Goal: Task Accomplishment & Management: Manage account settings

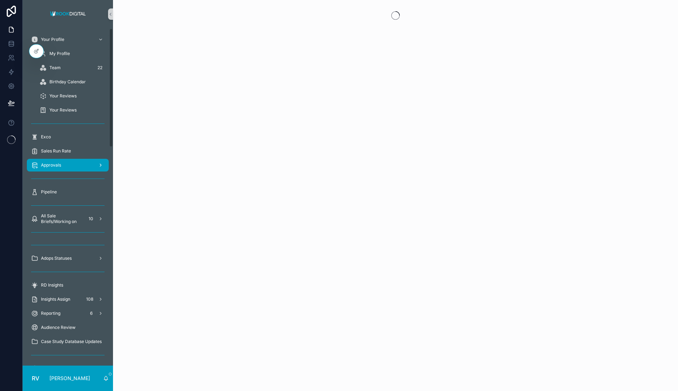
click at [56, 163] on span "Approvals" at bounding box center [51, 165] width 20 height 6
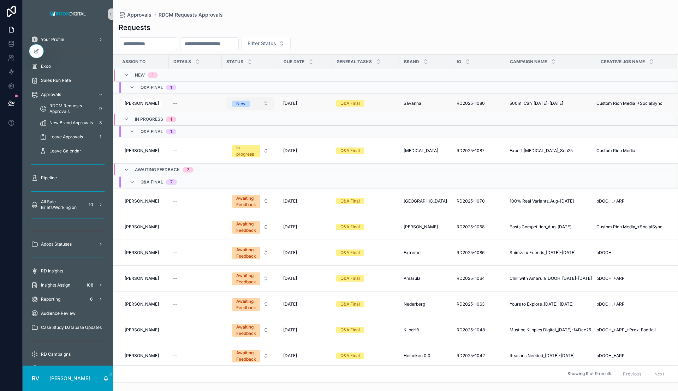
click at [244, 104] on span "New" at bounding box center [241, 104] width 18 height 6
click at [235, 151] on span "In progress" at bounding box center [223, 152] width 31 height 6
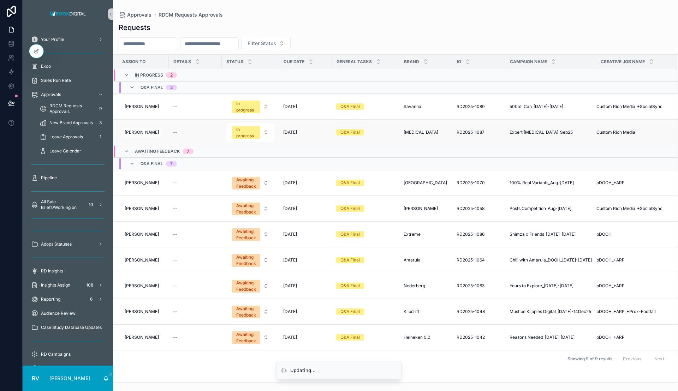
click at [547, 131] on span "Expert [MEDICAL_DATA]_Sep25" at bounding box center [540, 133] width 63 height 6
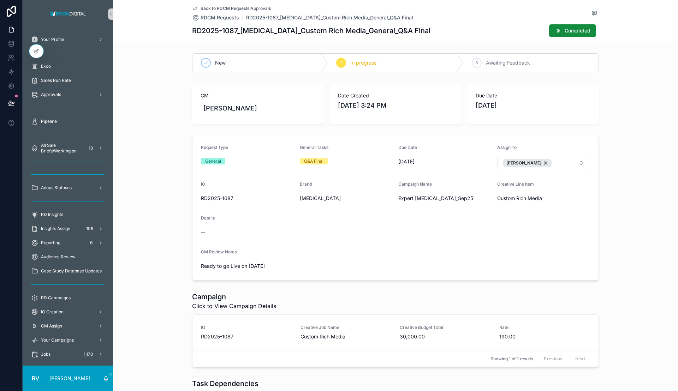
scroll to position [103, 0]
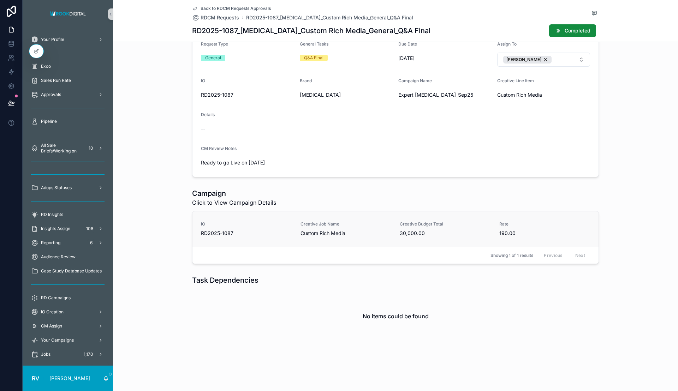
click at [313, 215] on link "IO RD2025-1087 Creative Job Name Custom Rich Media Creative Budget Total 30,000…" at bounding box center [395, 228] width 406 height 35
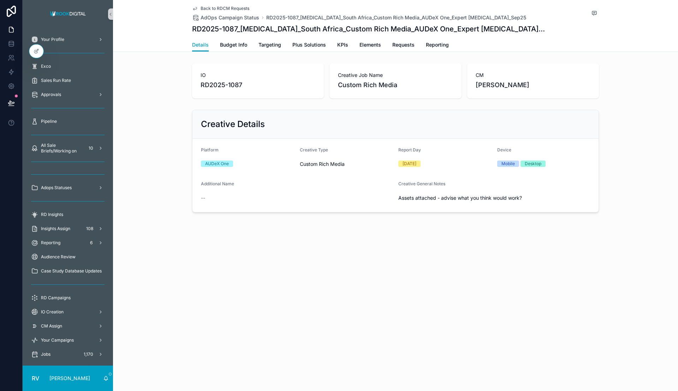
click at [249, 44] on div "Details Budget Info Targeting Plus Solutions KPIs Elements Requests Reporting" at bounding box center [395, 44] width 407 height 13
click at [235, 43] on span "Budget Info" at bounding box center [233, 44] width 27 height 7
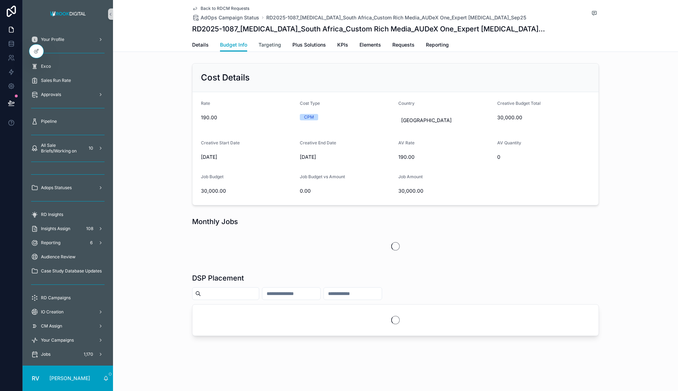
click at [272, 43] on span "Targeting" at bounding box center [269, 44] width 23 height 7
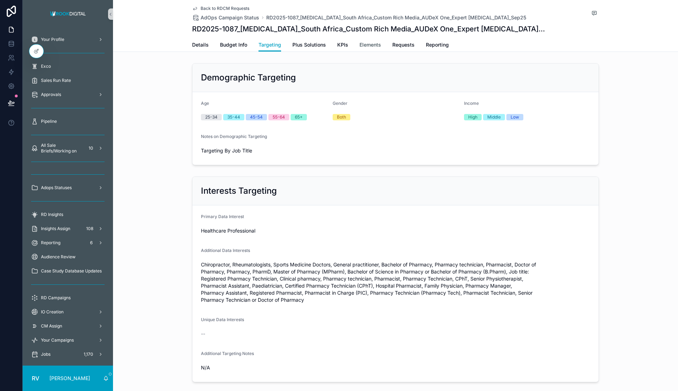
click at [364, 46] on span "Elements" at bounding box center [370, 44] width 22 height 7
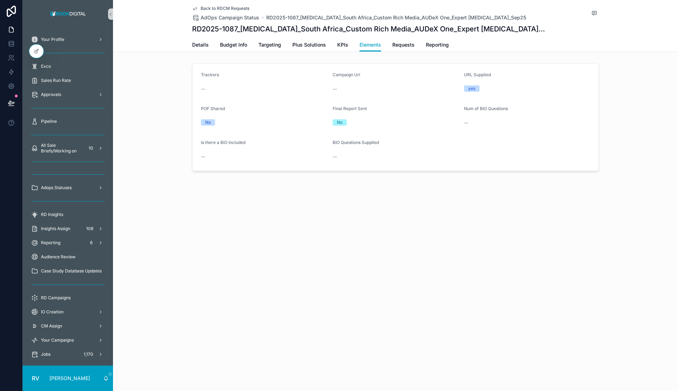
click at [391, 44] on div "Details Budget Info Targeting Plus Solutions KPIs Elements Requests Reporting" at bounding box center [395, 44] width 407 height 13
click at [394, 46] on span "Requests" at bounding box center [403, 44] width 22 height 7
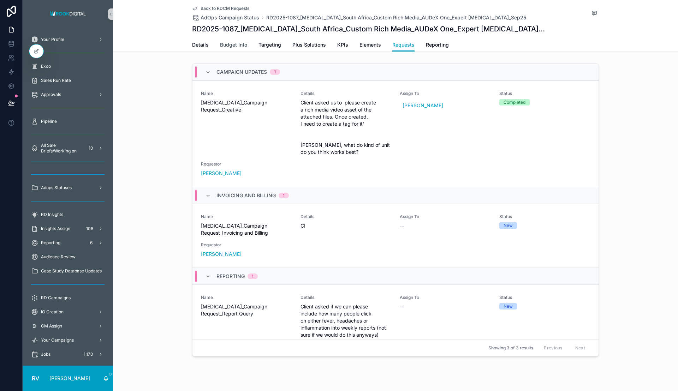
click at [228, 43] on span "Budget Info" at bounding box center [233, 44] width 27 height 7
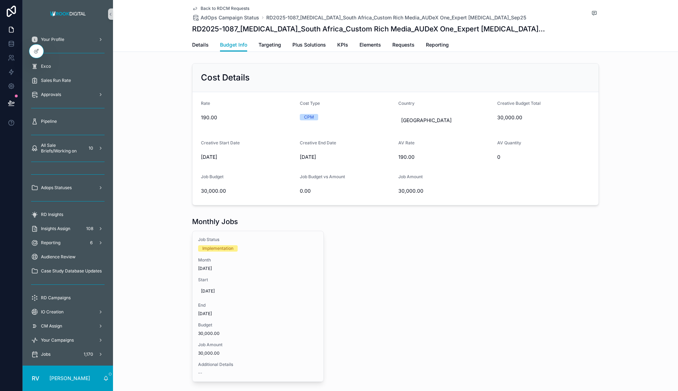
click at [230, 7] on span "Back to RDCM Requests" at bounding box center [225, 9] width 49 height 6
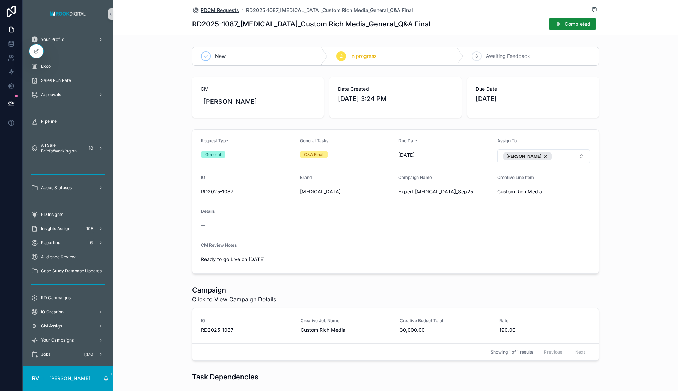
click at [220, 8] on span "RDCM Requests" at bounding box center [220, 10] width 38 height 7
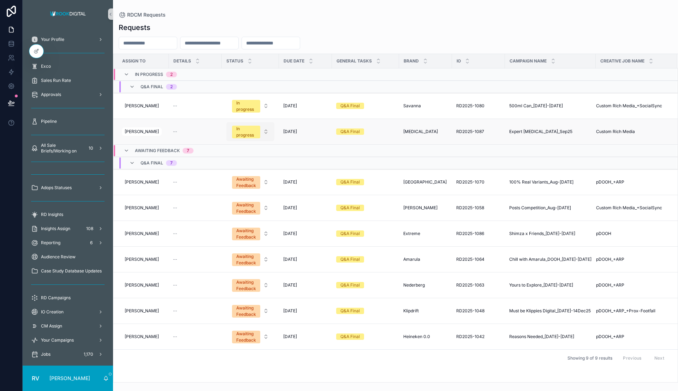
click at [259, 139] on button "In progress" at bounding box center [250, 131] width 48 height 19
click at [249, 203] on div "Completed" at bounding box center [247, 205] width 85 height 11
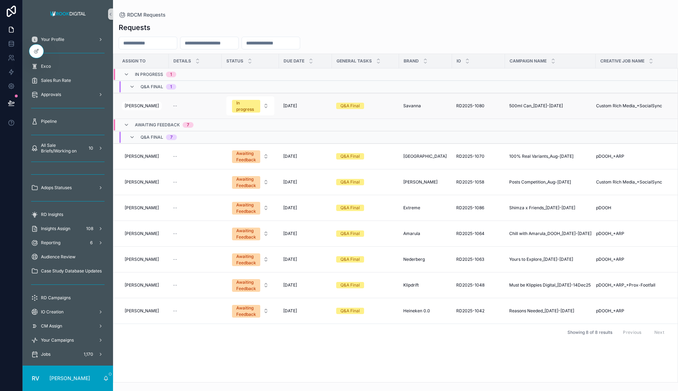
click at [524, 103] on span "500ml Can_[DATE]-[DATE]" at bounding box center [536, 106] width 54 height 6
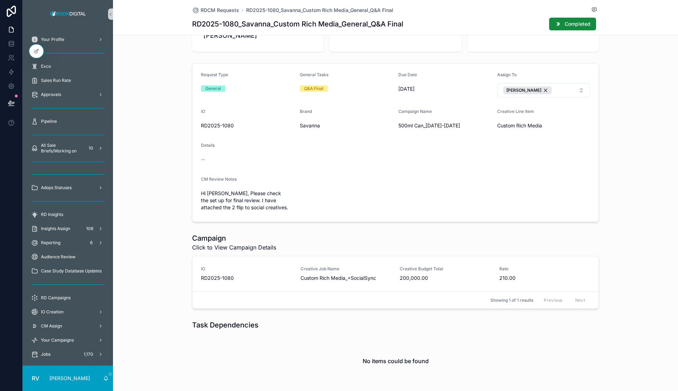
scroll to position [84, 0]
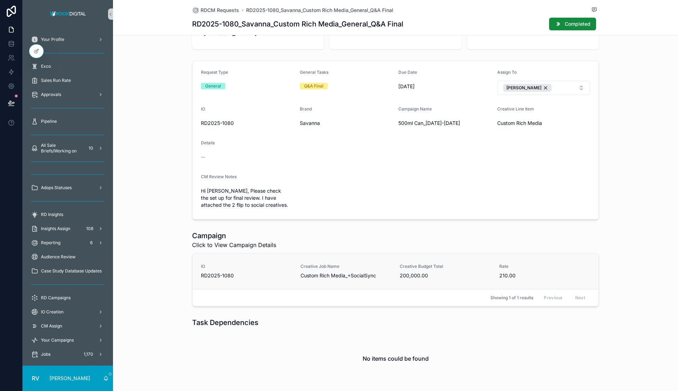
click at [340, 264] on link "IO RD2025-1080 Creative Job Name Custom Rich Media_+SocialSync Creative Budget …" at bounding box center [395, 271] width 406 height 35
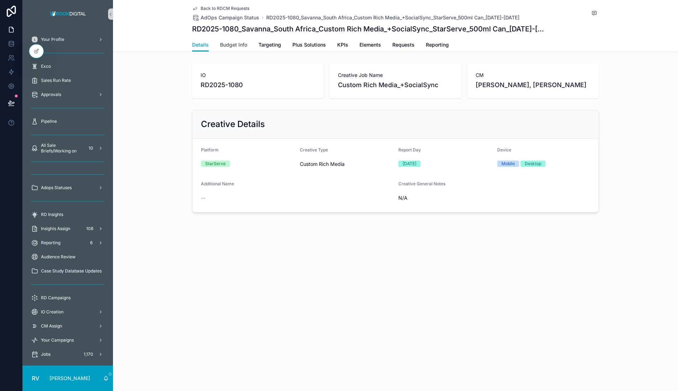
click at [233, 45] on span "Budget Info" at bounding box center [233, 44] width 27 height 7
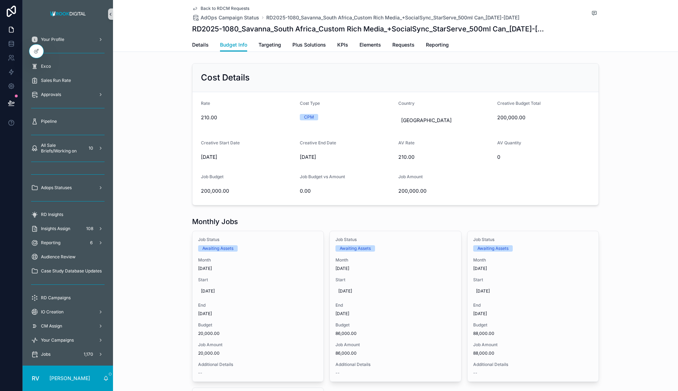
click at [109, 13] on icon "scrollable content" at bounding box center [110, 14] width 5 height 5
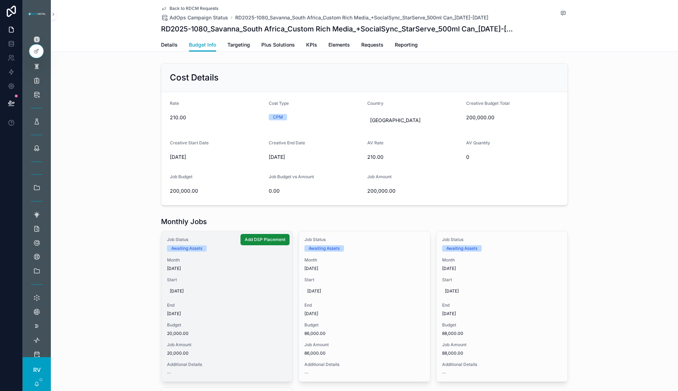
click at [216, 259] on span "Month" at bounding box center [227, 260] width 120 height 6
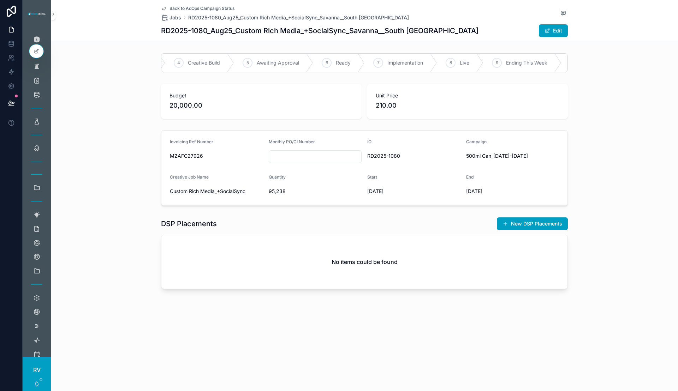
scroll to position [0, 205]
click at [394, 62] on span "Implementation" at bounding box center [405, 62] width 36 height 7
click at [198, 7] on span "Back to AdOps Campaign Status" at bounding box center [201, 9] width 65 height 6
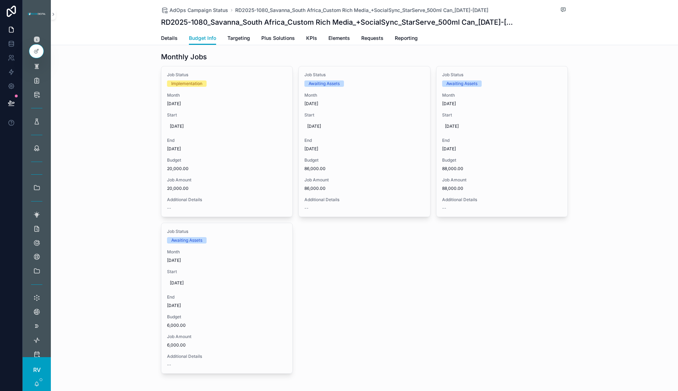
scroll to position [160, 0]
drag, startPoint x: 155, startPoint y: 24, endPoint x: 203, endPoint y: 25, distance: 48.4
click at [203, 25] on div "AdOps Campaign Status RD2025-1080_Savanna_South Africa_Custom Rich Media_+Socia…" at bounding box center [364, 22] width 627 height 45
copy h1 "RD2025-1080"
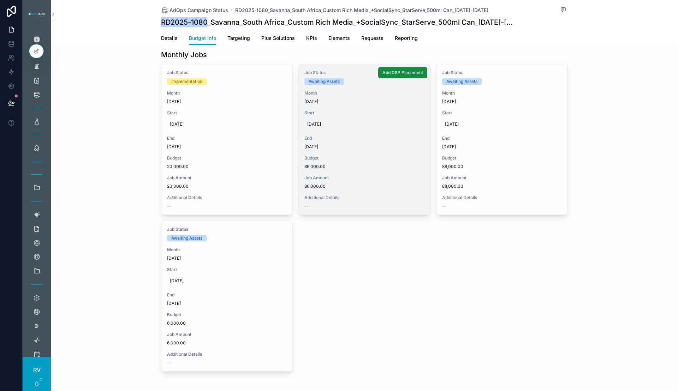
scroll to position [0, 0]
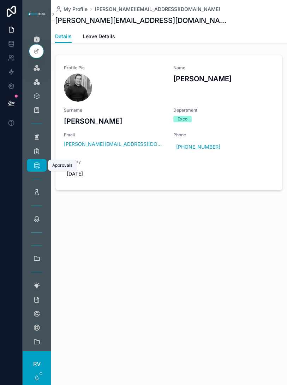
click at [35, 168] on icon "scrollable content" at bounding box center [36, 165] width 7 height 7
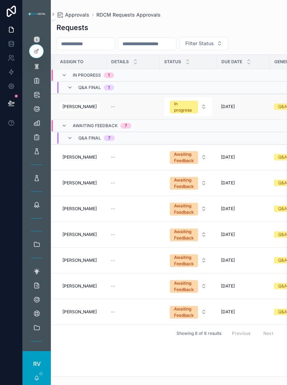
click at [249, 103] on td "8/29/2025 8/29/2025" at bounding box center [243, 107] width 53 height 26
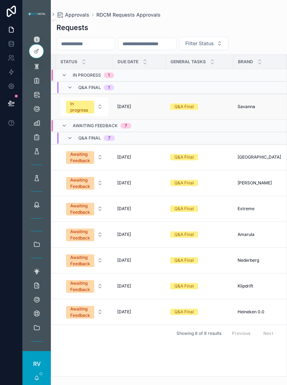
scroll to position [0, 104]
click at [246, 109] on span "Savanna" at bounding box center [246, 107] width 18 height 6
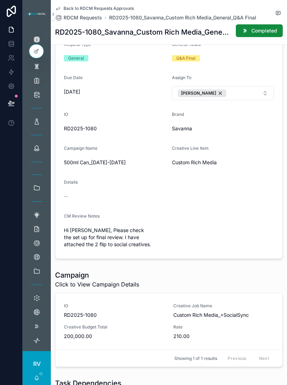
scroll to position [180, 0]
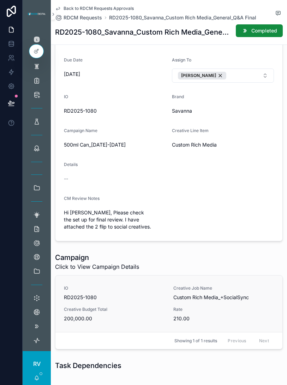
click at [132, 287] on span "IO" at bounding box center [114, 288] width 101 height 6
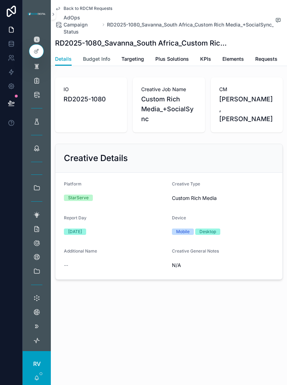
click at [105, 59] on span "Budget Info" at bounding box center [96, 58] width 27 height 7
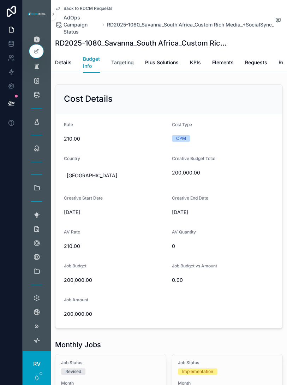
click at [126, 59] on span "Targeting" at bounding box center [122, 62] width 23 height 7
